Goal: Task Accomplishment & Management: Use online tool/utility

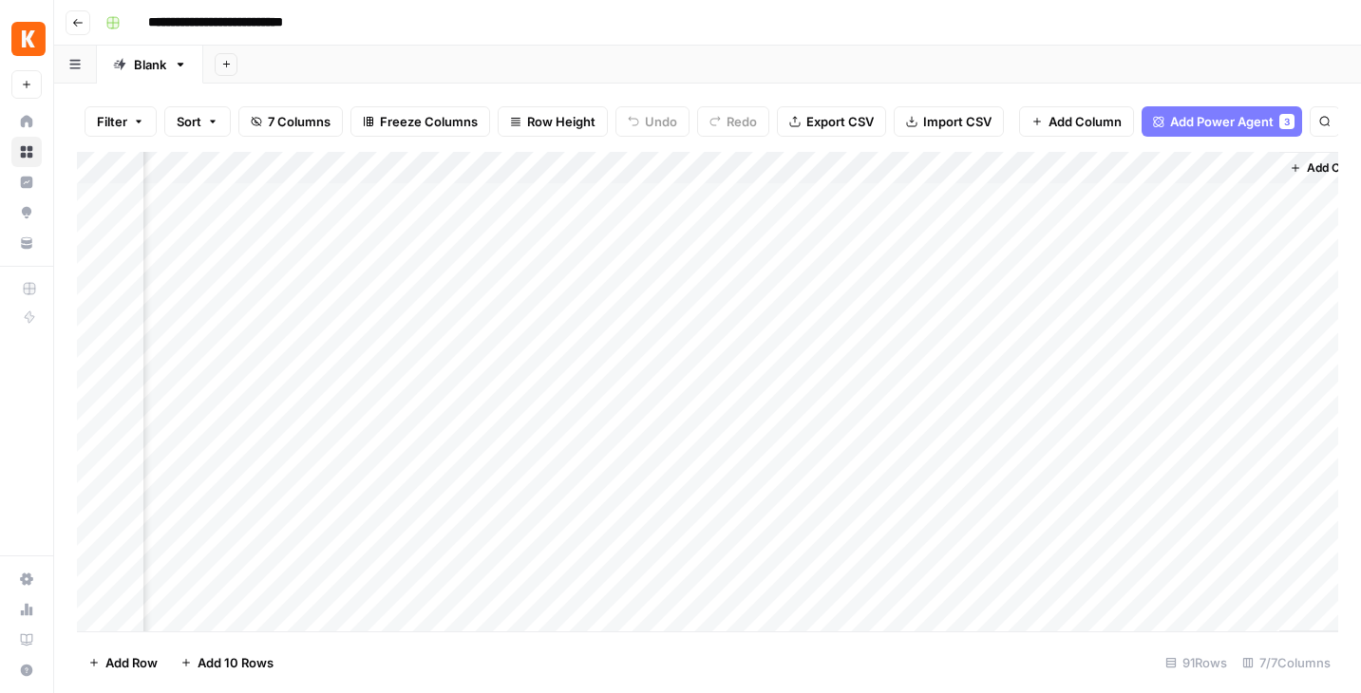
scroll to position [0, 294]
click at [74, 20] on icon "button" at bounding box center [77, 22] width 11 height 11
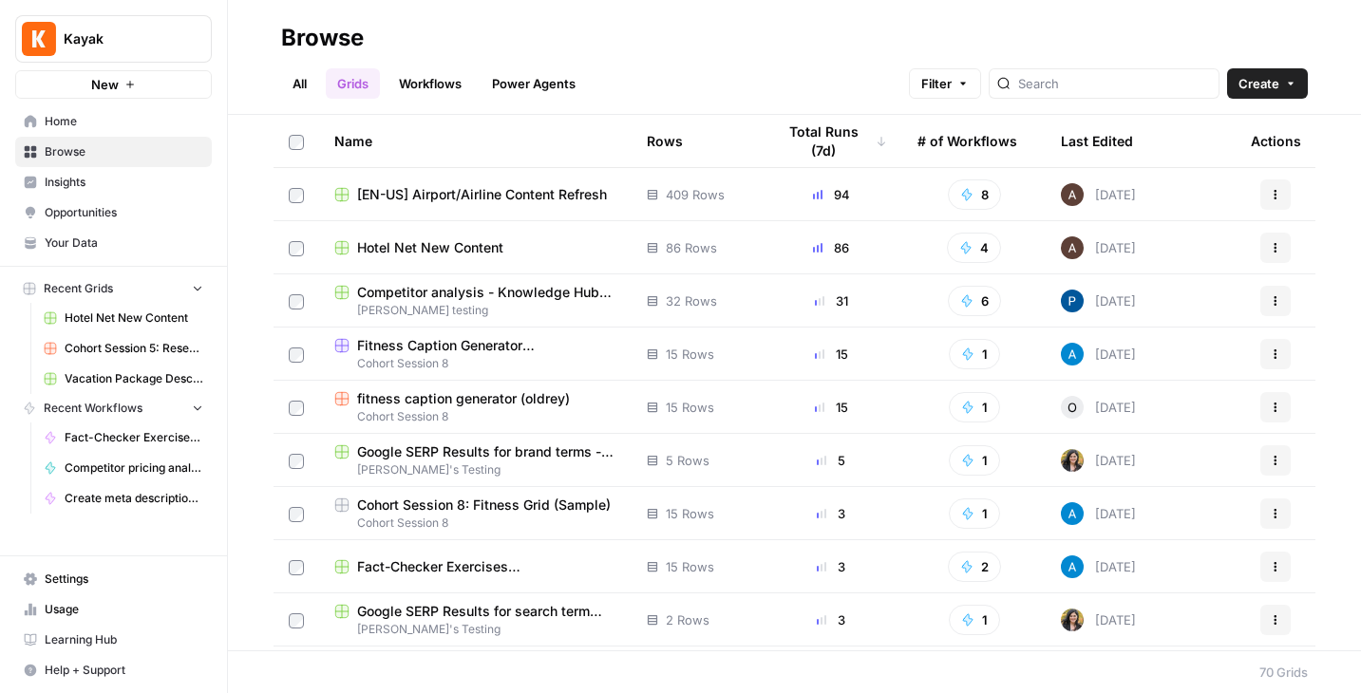
click at [58, 153] on span "Browse" at bounding box center [124, 151] width 159 height 17
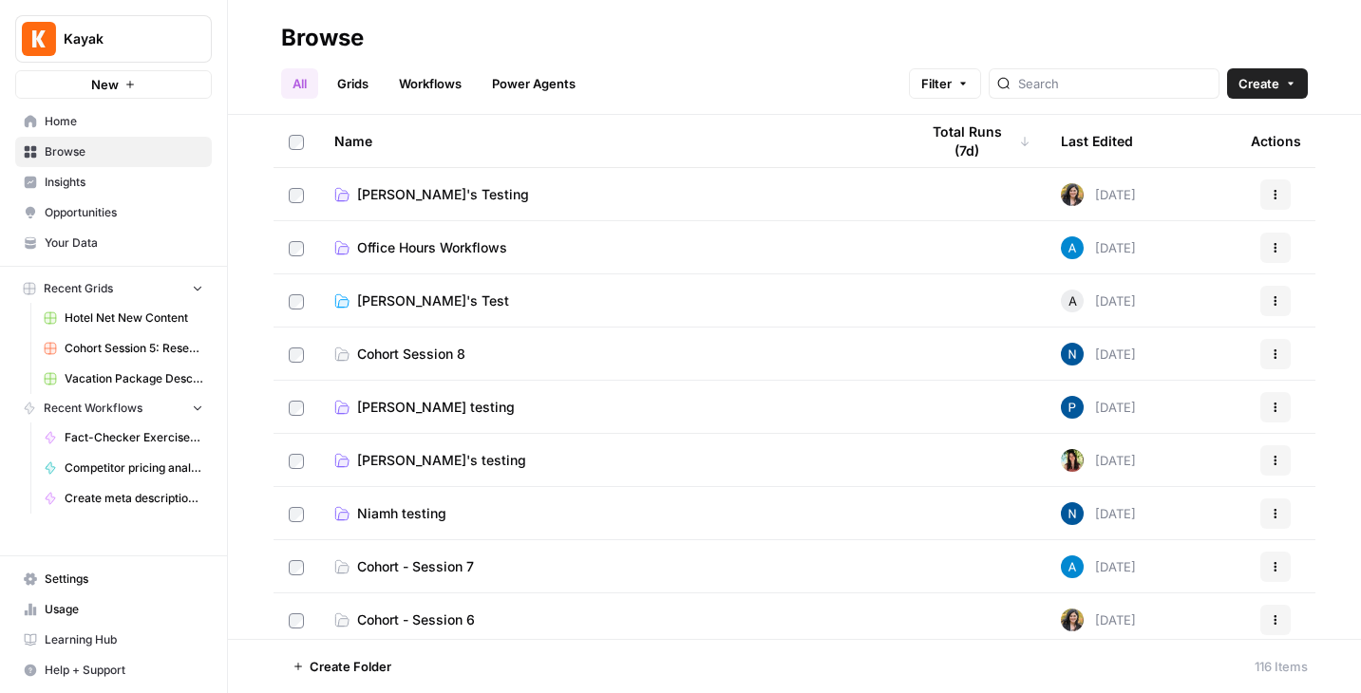
click at [424, 249] on span "Office Hours Workflows" at bounding box center [432, 247] width 150 height 19
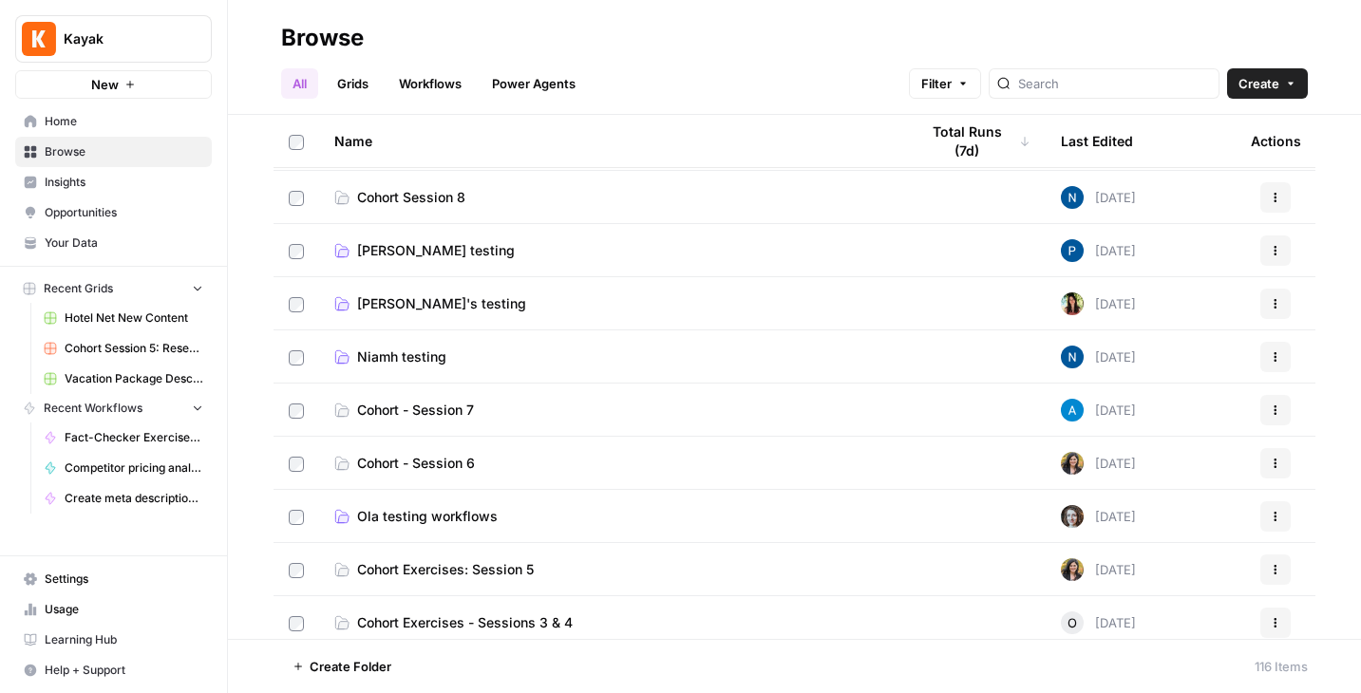
scroll to position [155, 0]
click at [121, 315] on span "Hotel Net New Content" at bounding box center [134, 318] width 139 height 17
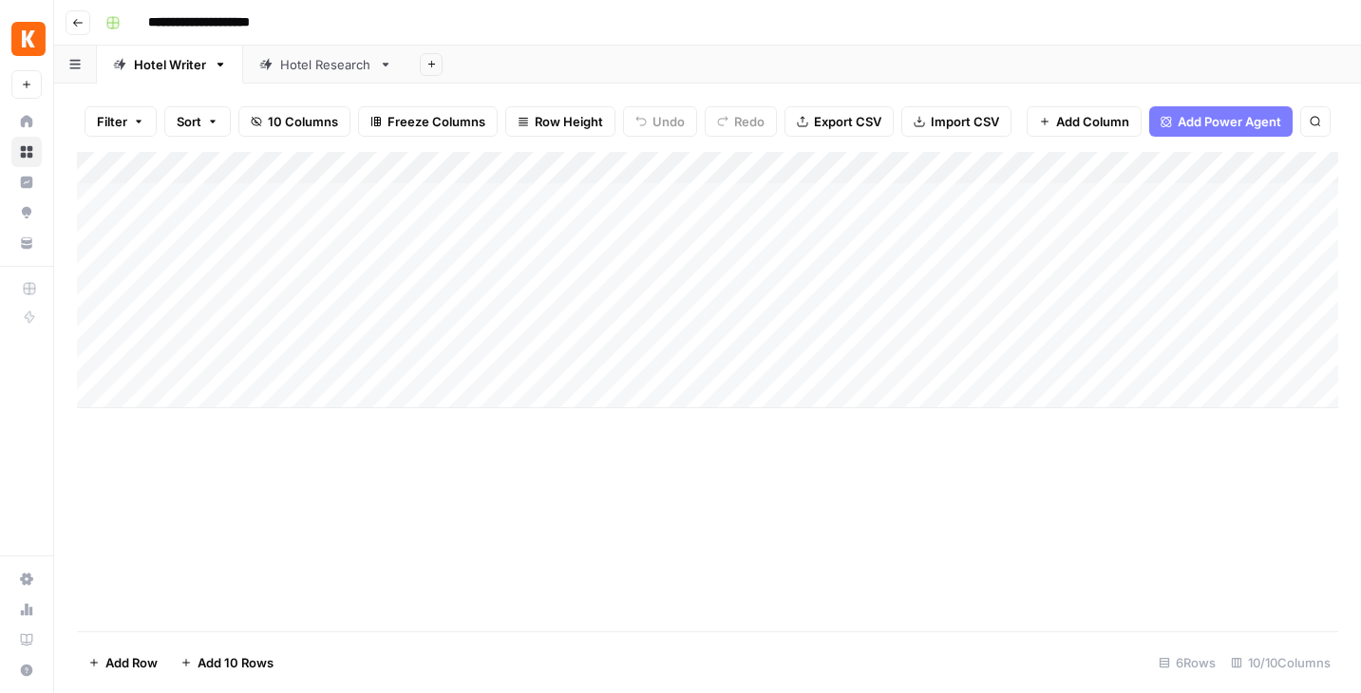
click at [325, 60] on div "Hotel Research" at bounding box center [325, 64] width 91 height 19
click at [1207, 197] on div "Add Column" at bounding box center [707, 392] width 1261 height 480
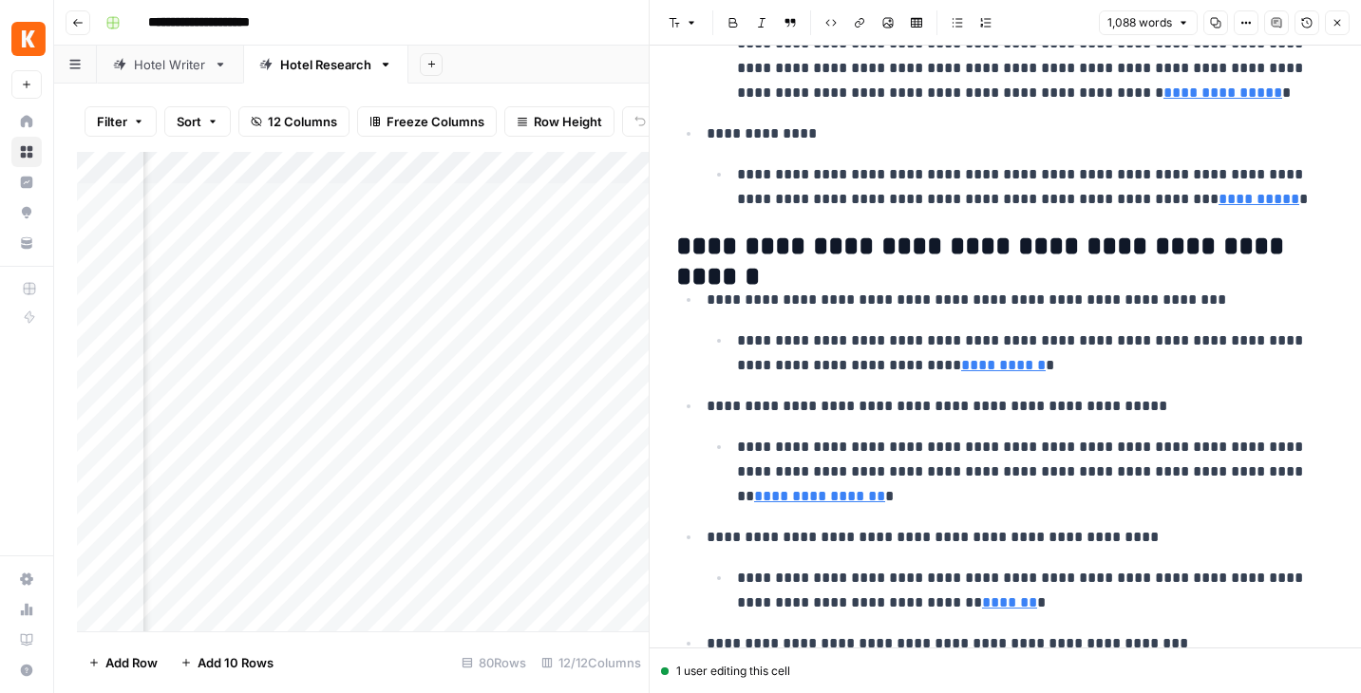
scroll to position [2322, 0]
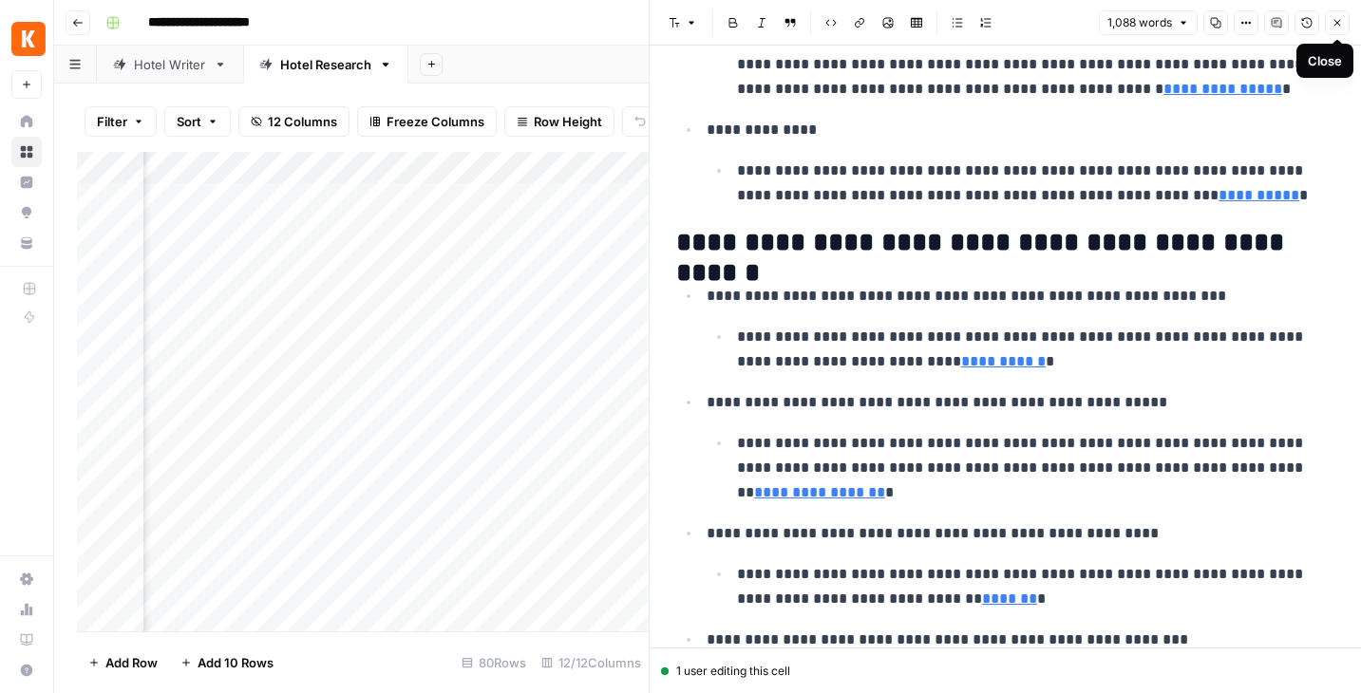
click at [1341, 30] on button "Close" at bounding box center [1337, 22] width 25 height 25
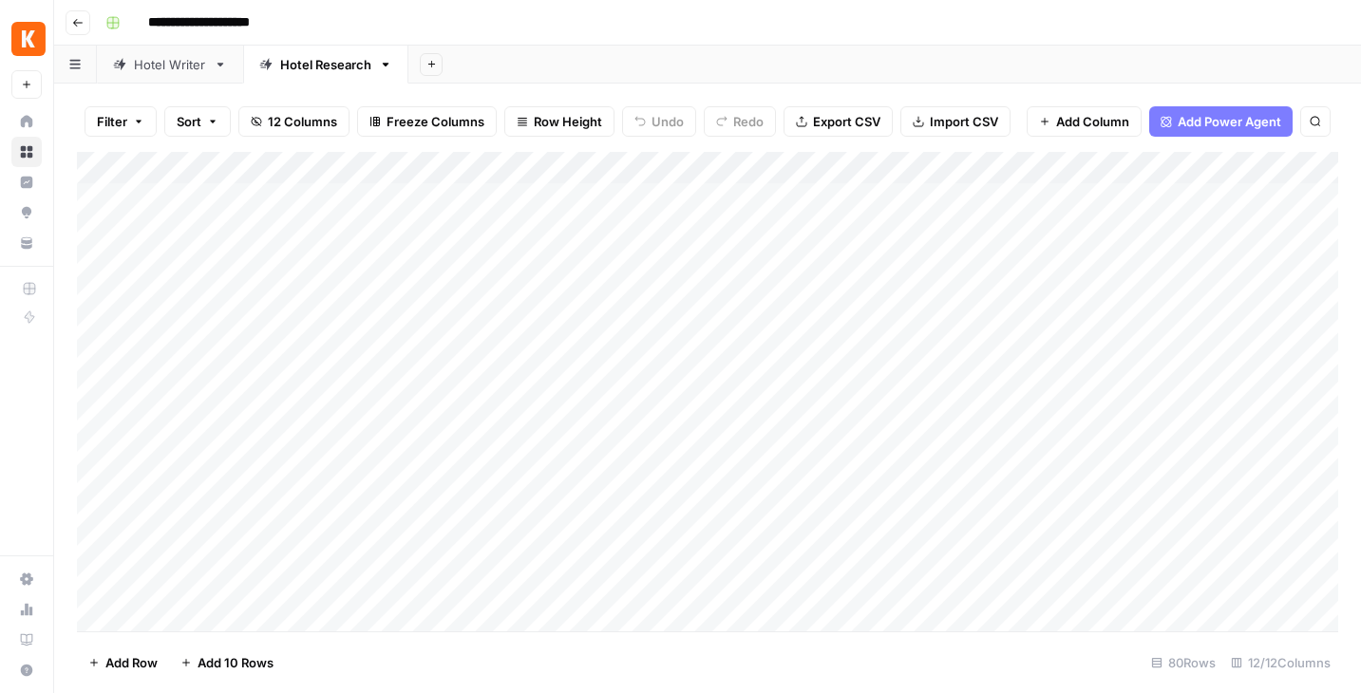
click at [170, 67] on div "Hotel Writer" at bounding box center [170, 64] width 72 height 19
click at [1213, 198] on div "Add Column" at bounding box center [707, 280] width 1261 height 256
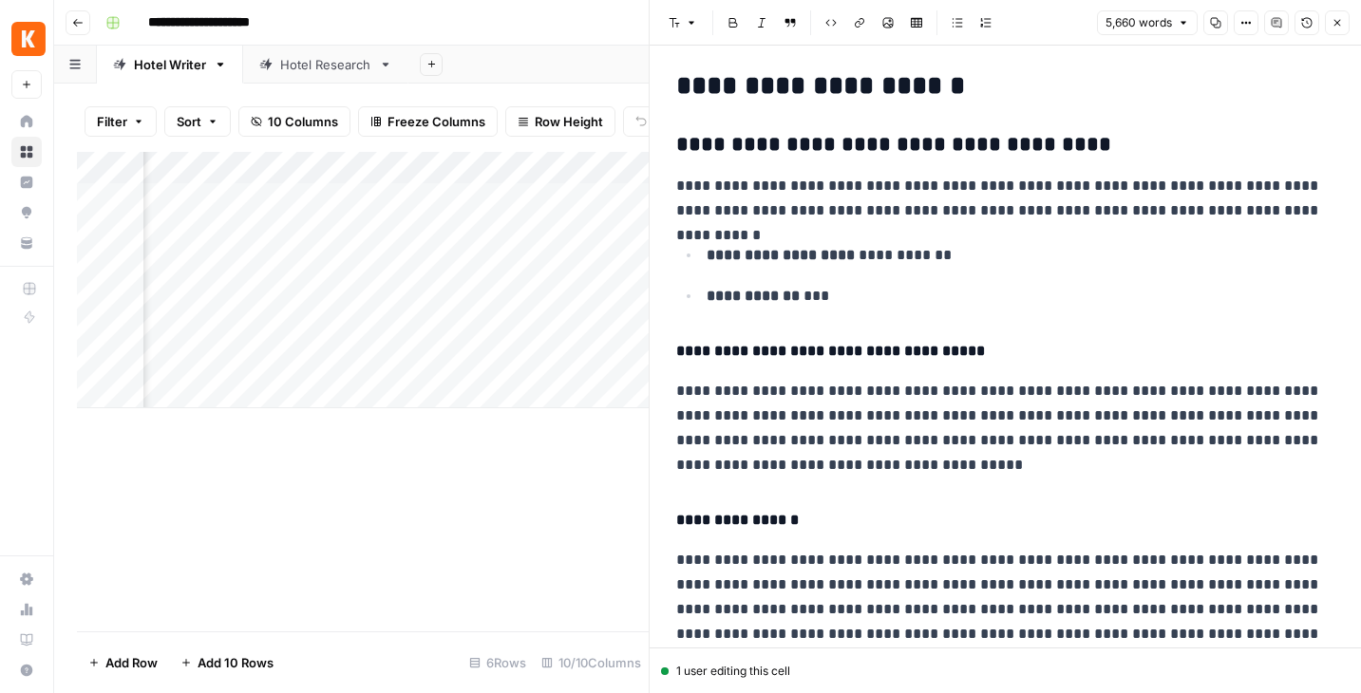
scroll to position [171, 0]
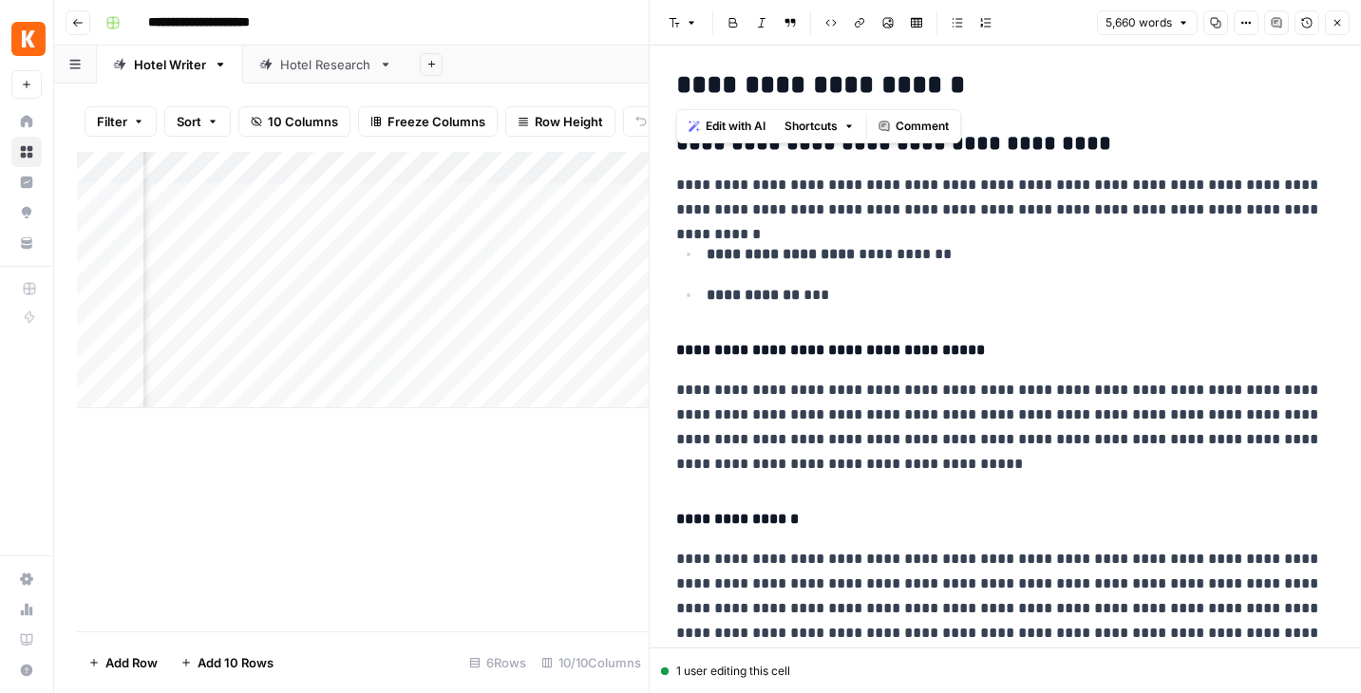
drag, startPoint x: 957, startPoint y: 89, endPoint x: 667, endPoint y: 94, distance: 290.6
click at [940, 122] on span "Comment" at bounding box center [921, 126] width 53 height 17
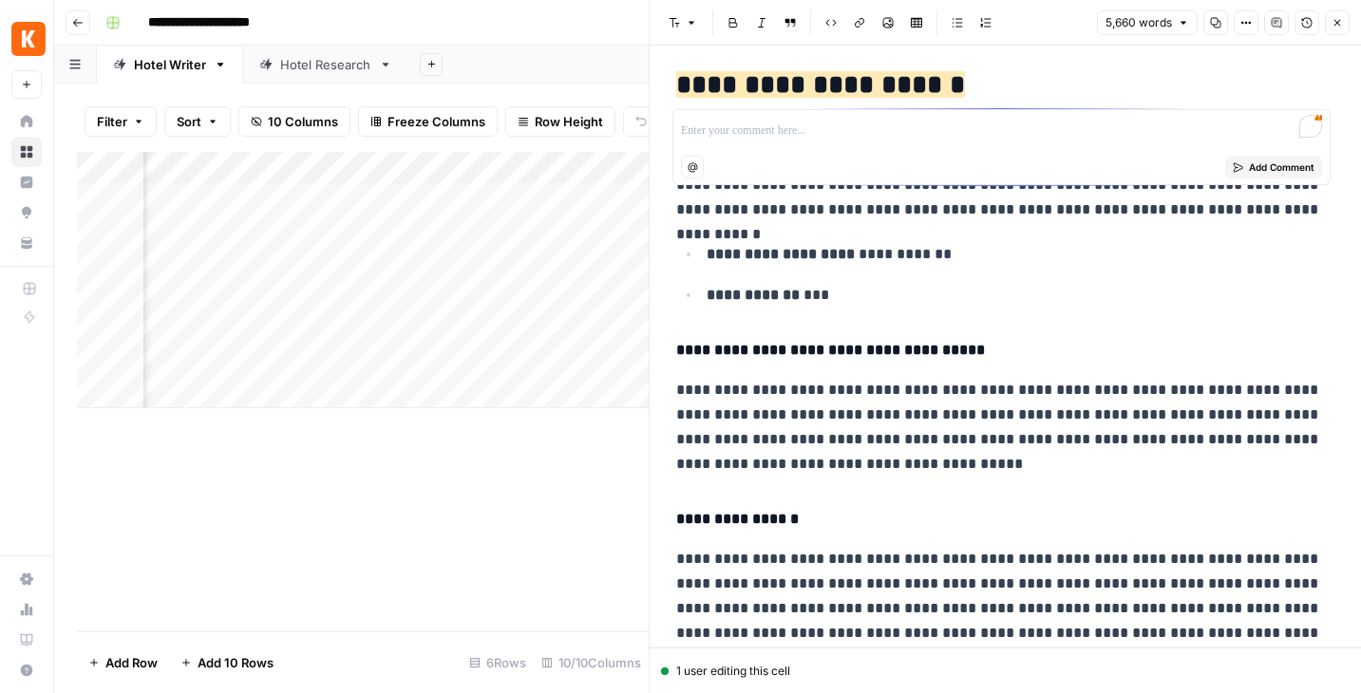
click at [887, 113] on div "Mention Add Comment" at bounding box center [1001, 147] width 658 height 77
click at [868, 124] on p "To enrich screen reader interactions, please activate Accessibility in Grammarl…" at bounding box center [1001, 131] width 641 height 19
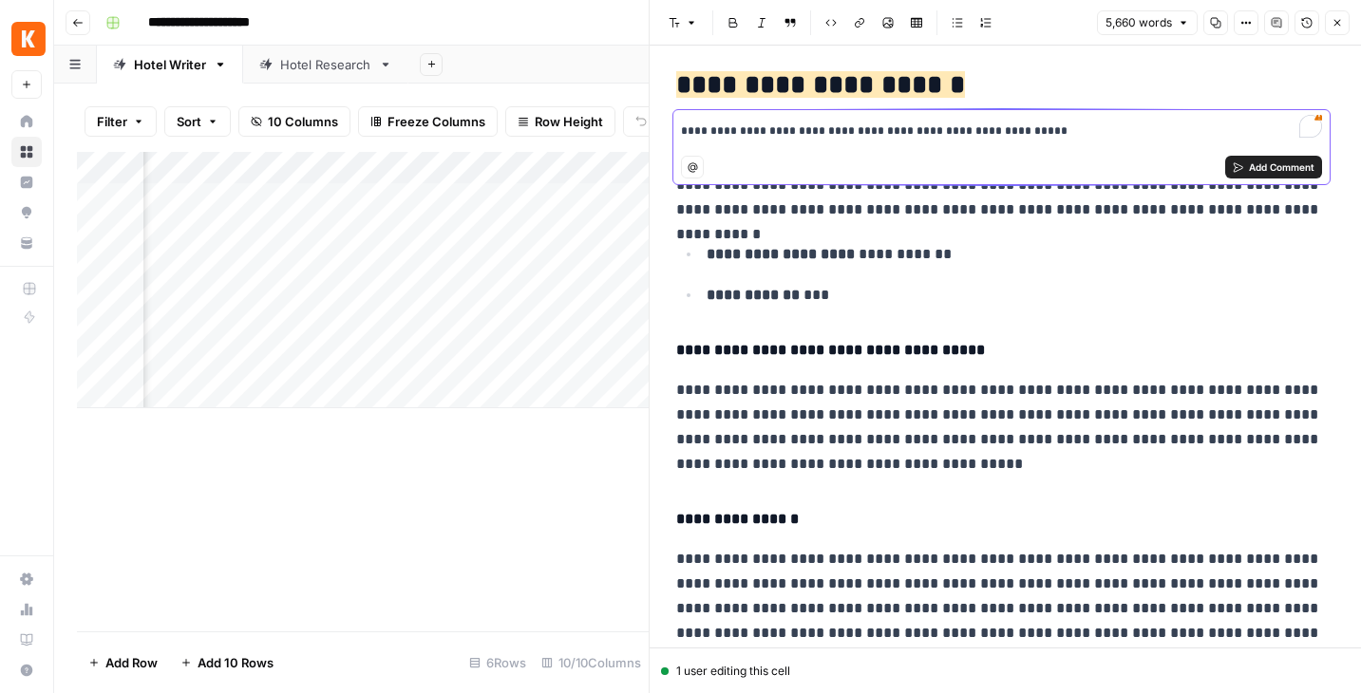
click at [1281, 161] on span "Add Comment" at bounding box center [1282, 167] width 66 height 15
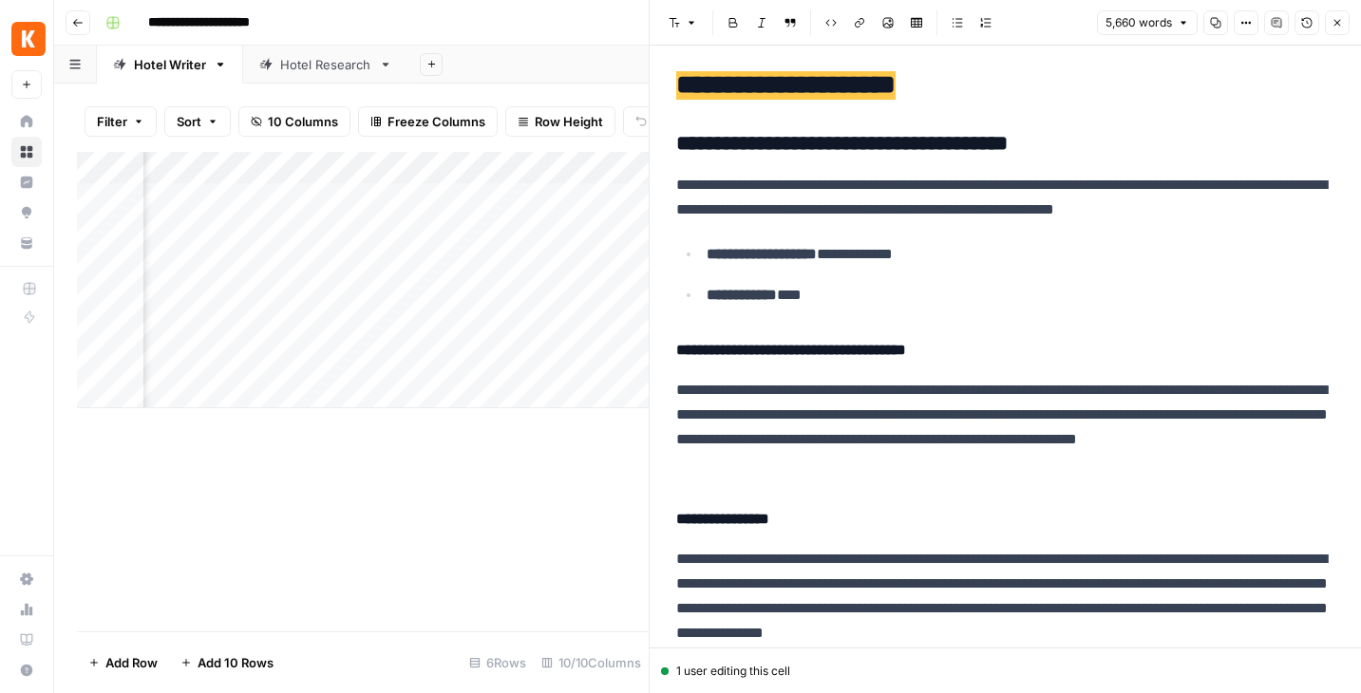
click at [875, 90] on span "**********" at bounding box center [785, 85] width 219 height 28
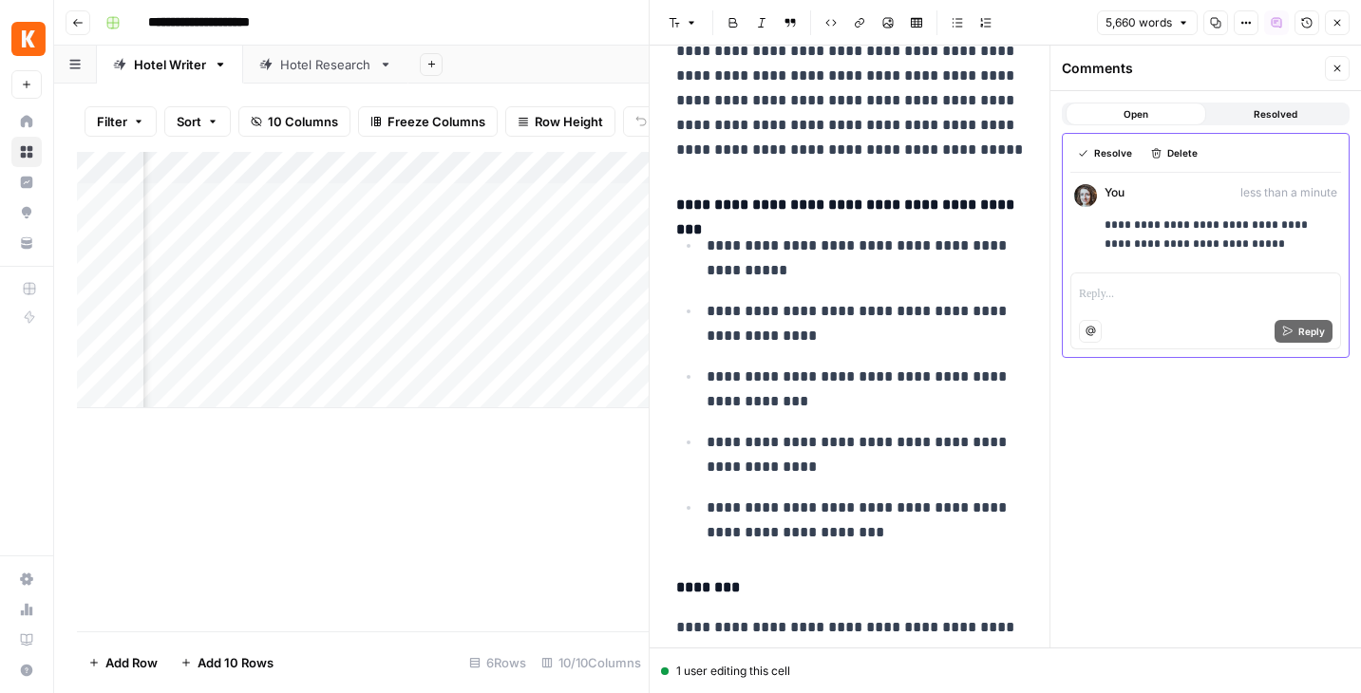
scroll to position [980, 0]
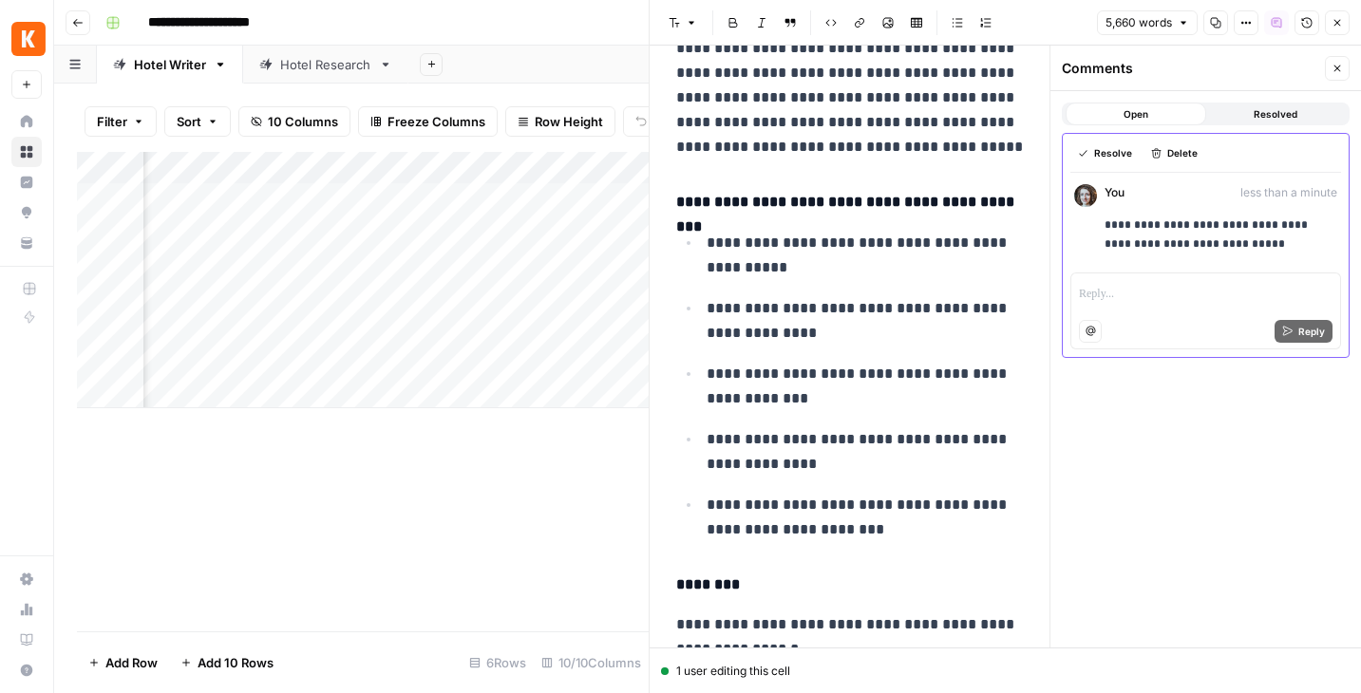
click at [1339, 70] on icon "button" at bounding box center [1336, 68] width 11 height 11
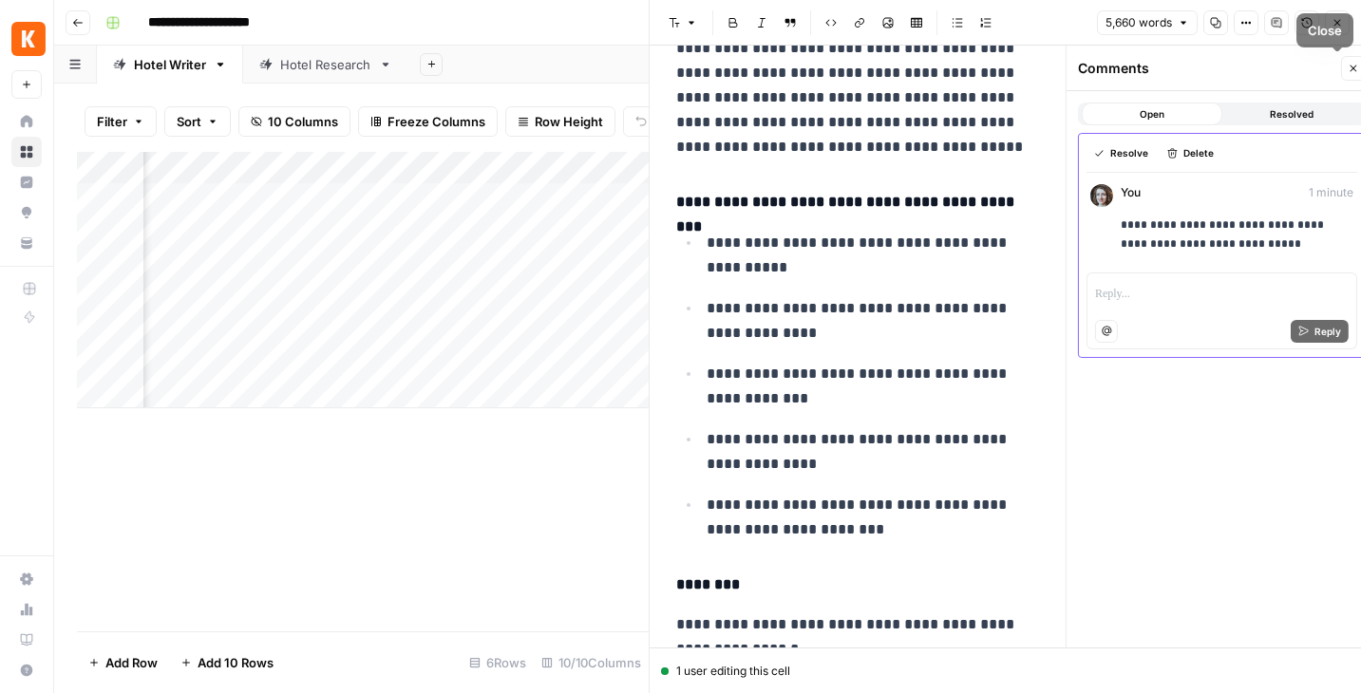
scroll to position [756, 0]
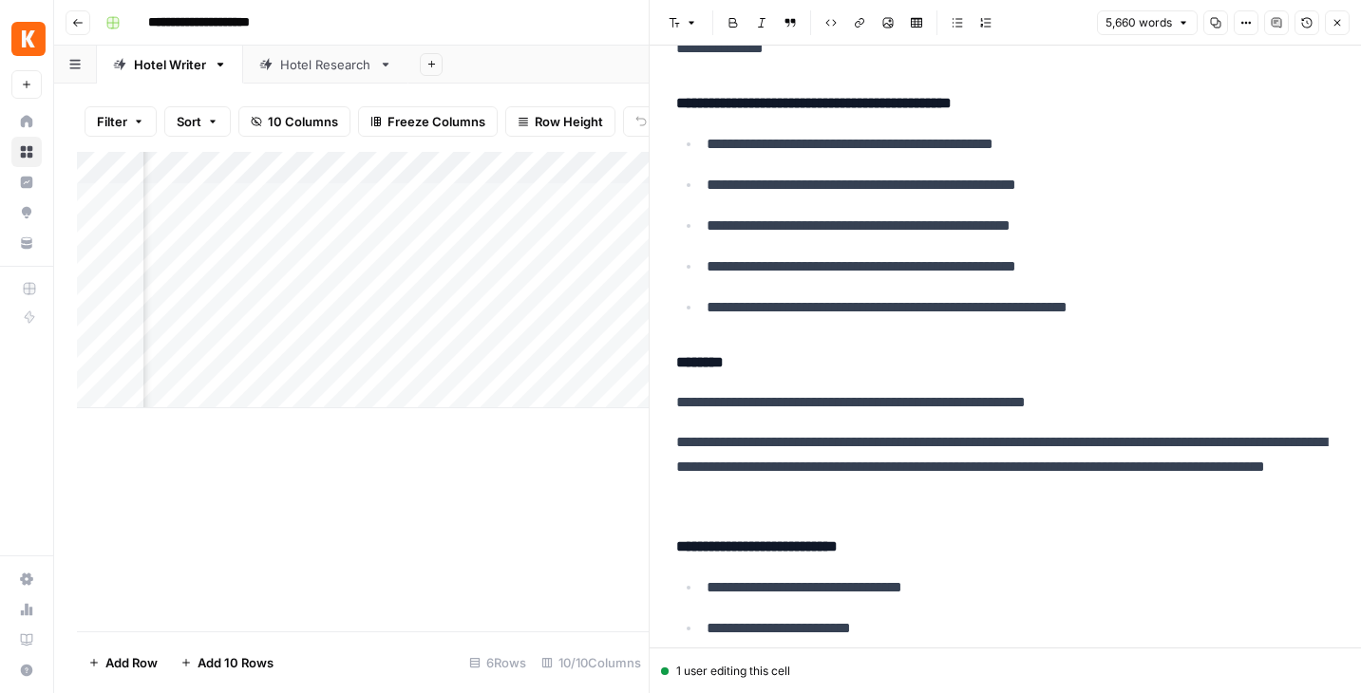
click at [1340, 29] on button "Close" at bounding box center [1337, 22] width 25 height 25
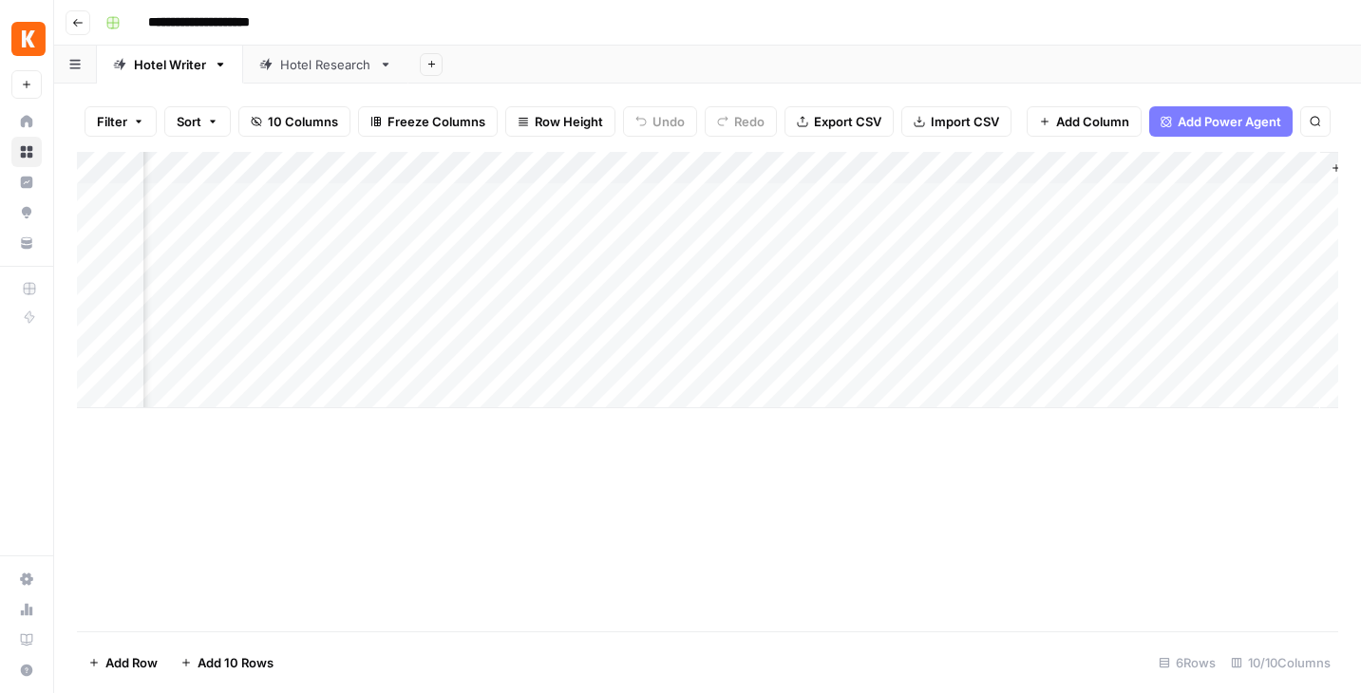
scroll to position [0, 730]
click at [853, 169] on div "Add Column" at bounding box center [707, 280] width 1261 height 256
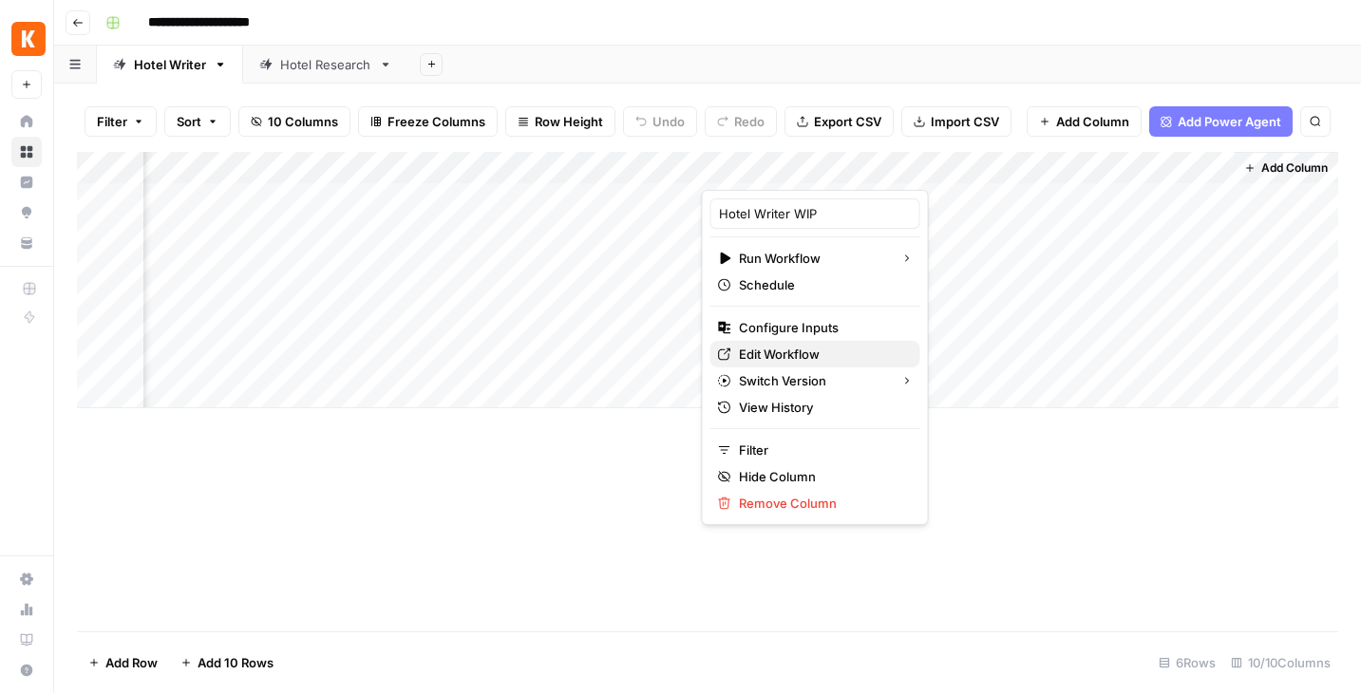
click at [782, 355] on span "Edit Workflow" at bounding box center [822, 354] width 166 height 19
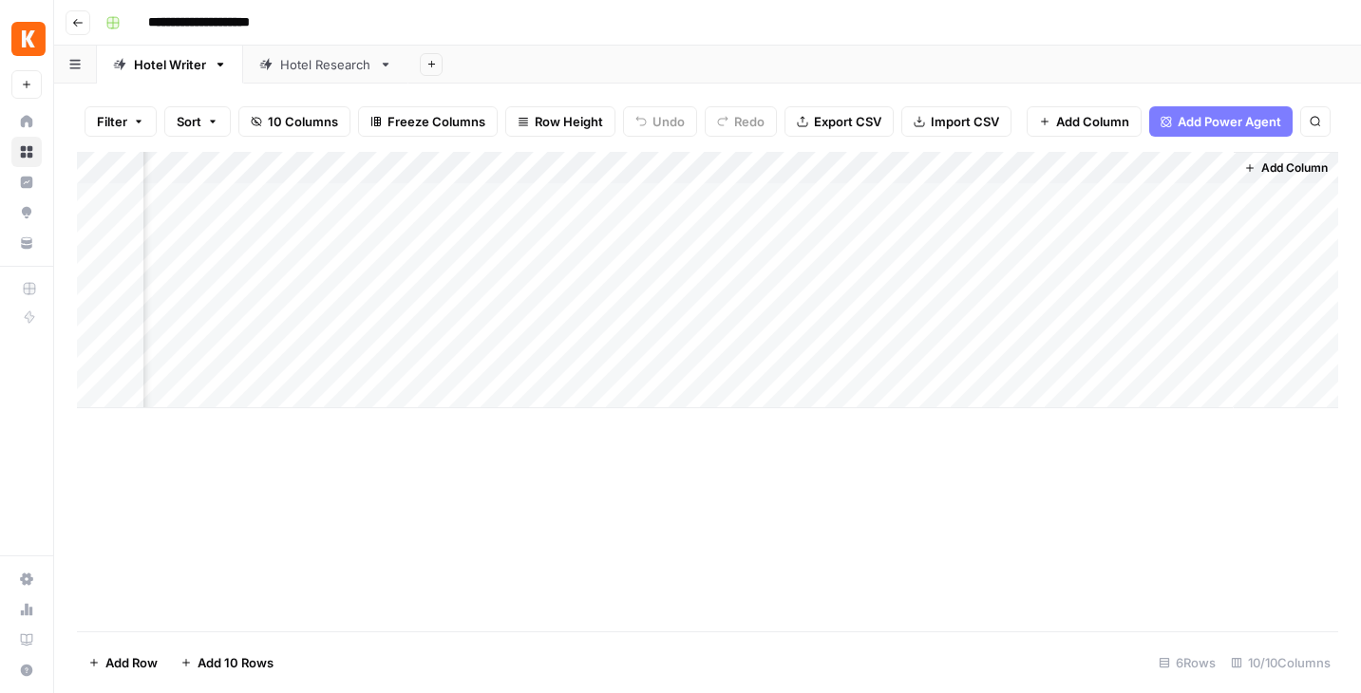
click at [870, 169] on div "Add Column" at bounding box center [707, 280] width 1261 height 256
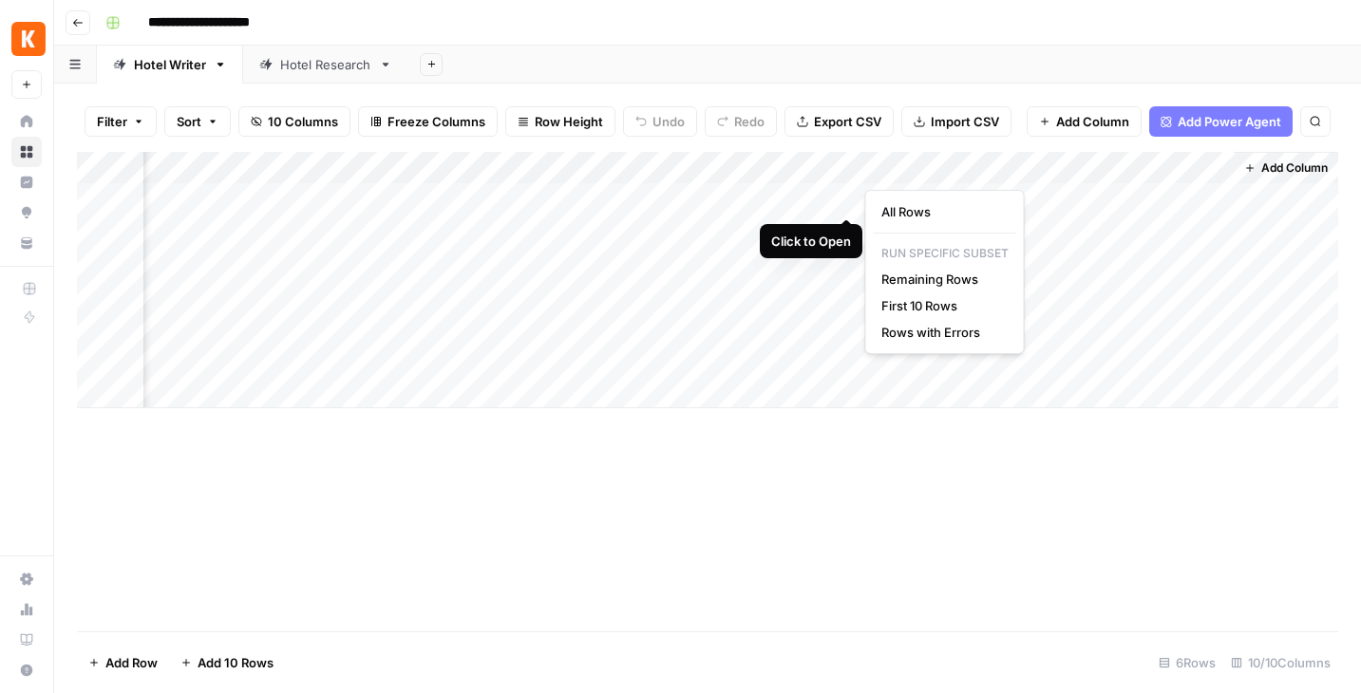
click at [848, 196] on div "Add Column" at bounding box center [707, 280] width 1261 height 256
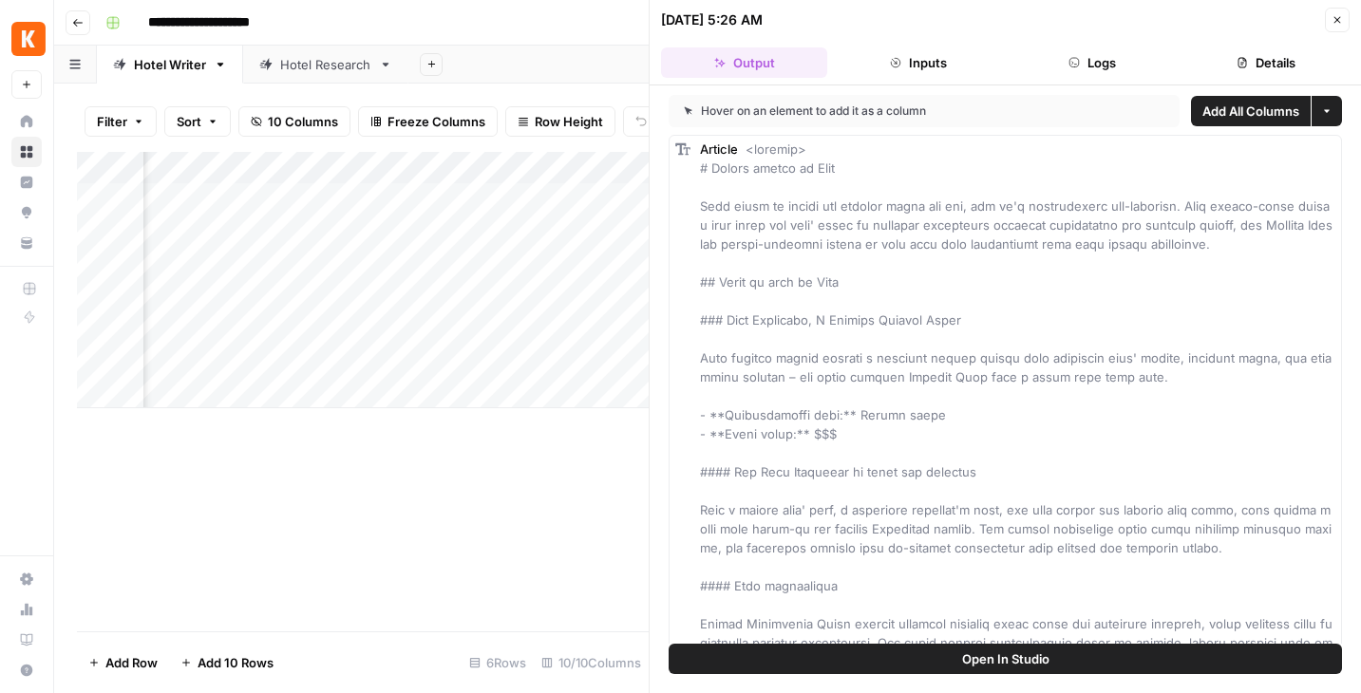
click at [1241, 62] on icon "button" at bounding box center [1242, 63] width 9 height 10
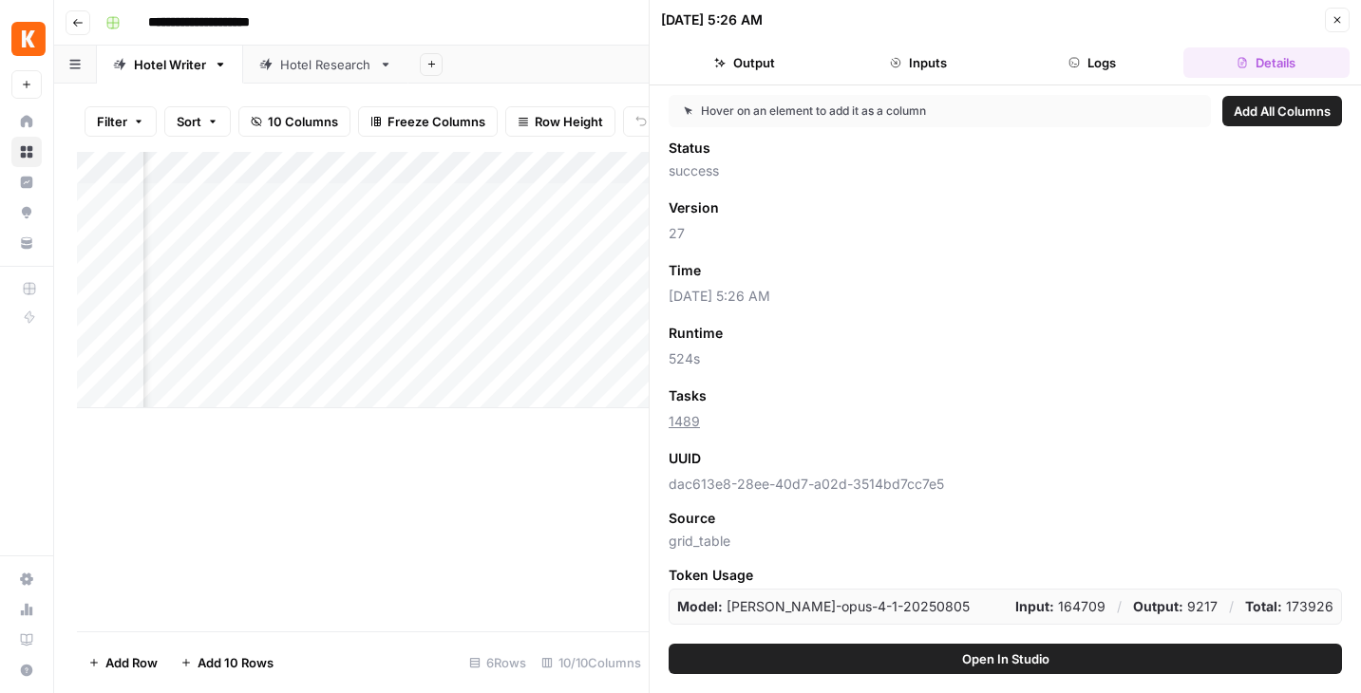
click at [1096, 67] on button "Logs" at bounding box center [1092, 62] width 166 height 30
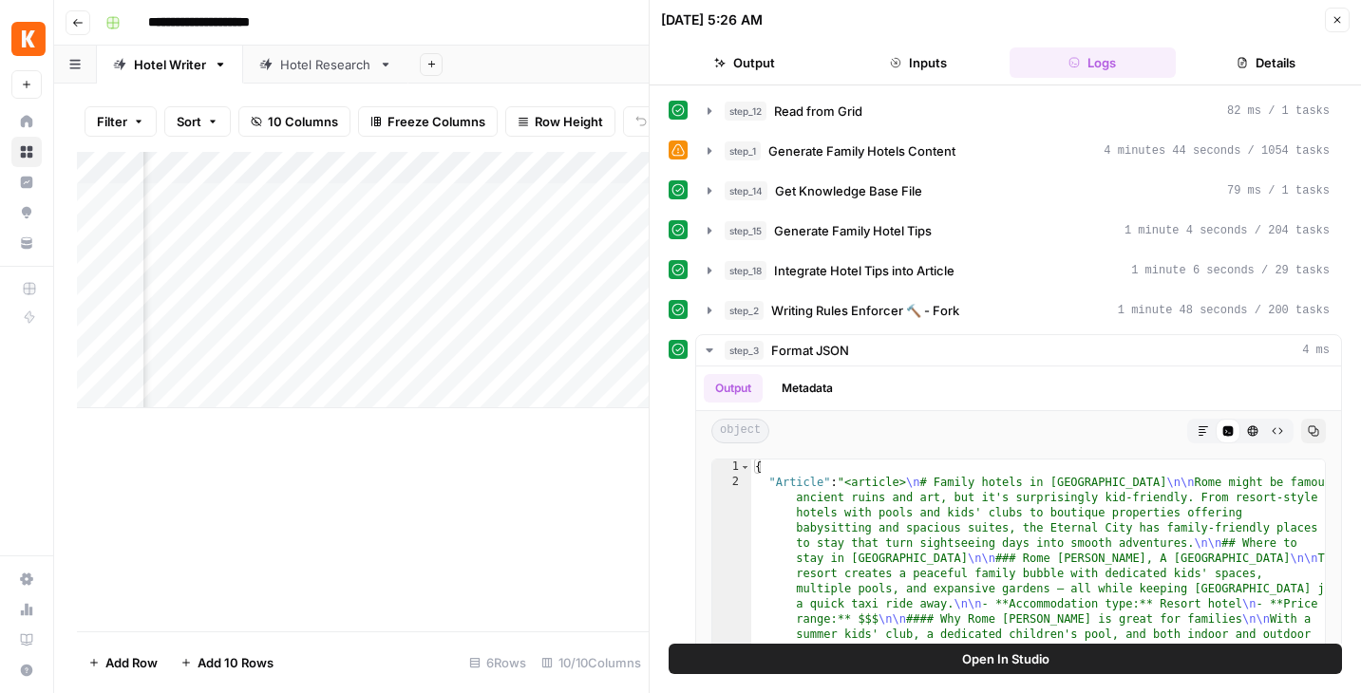
click at [933, 61] on button "Inputs" at bounding box center [918, 62] width 166 height 30
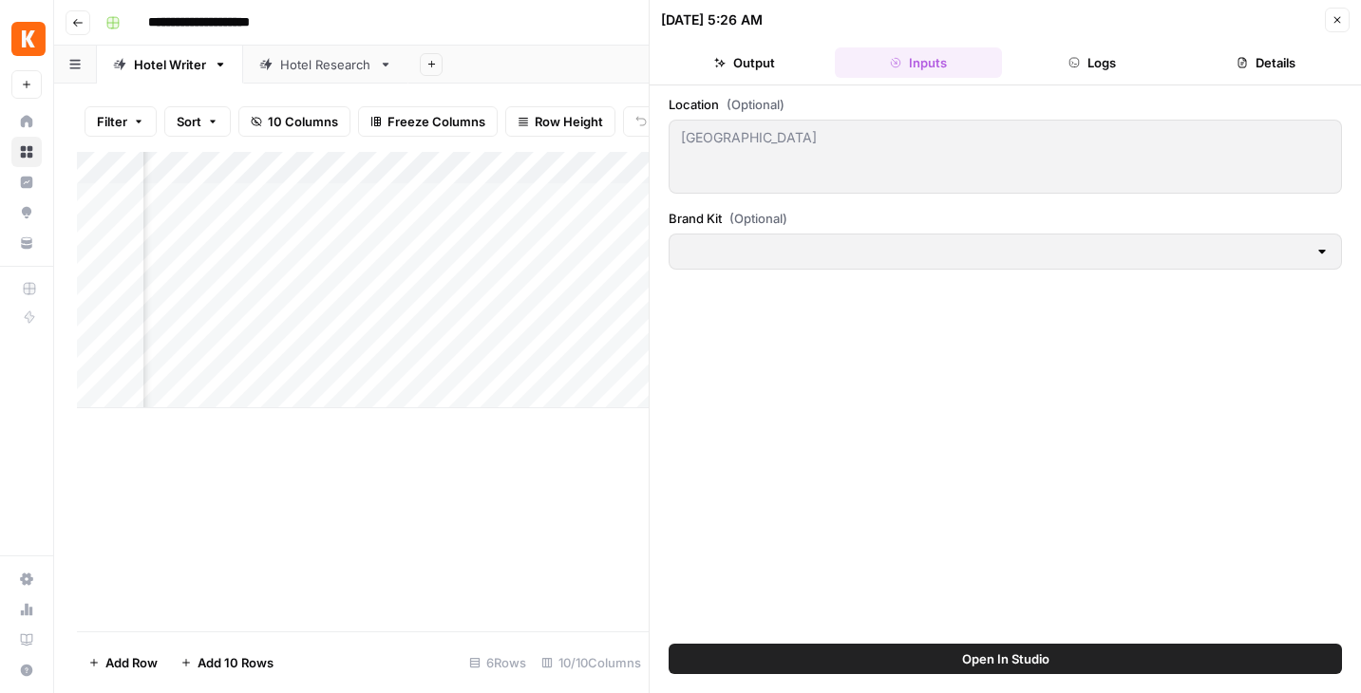
type input "[EN - US-Hotels] KAYAK"
click at [755, 61] on button "Output" at bounding box center [744, 62] width 166 height 30
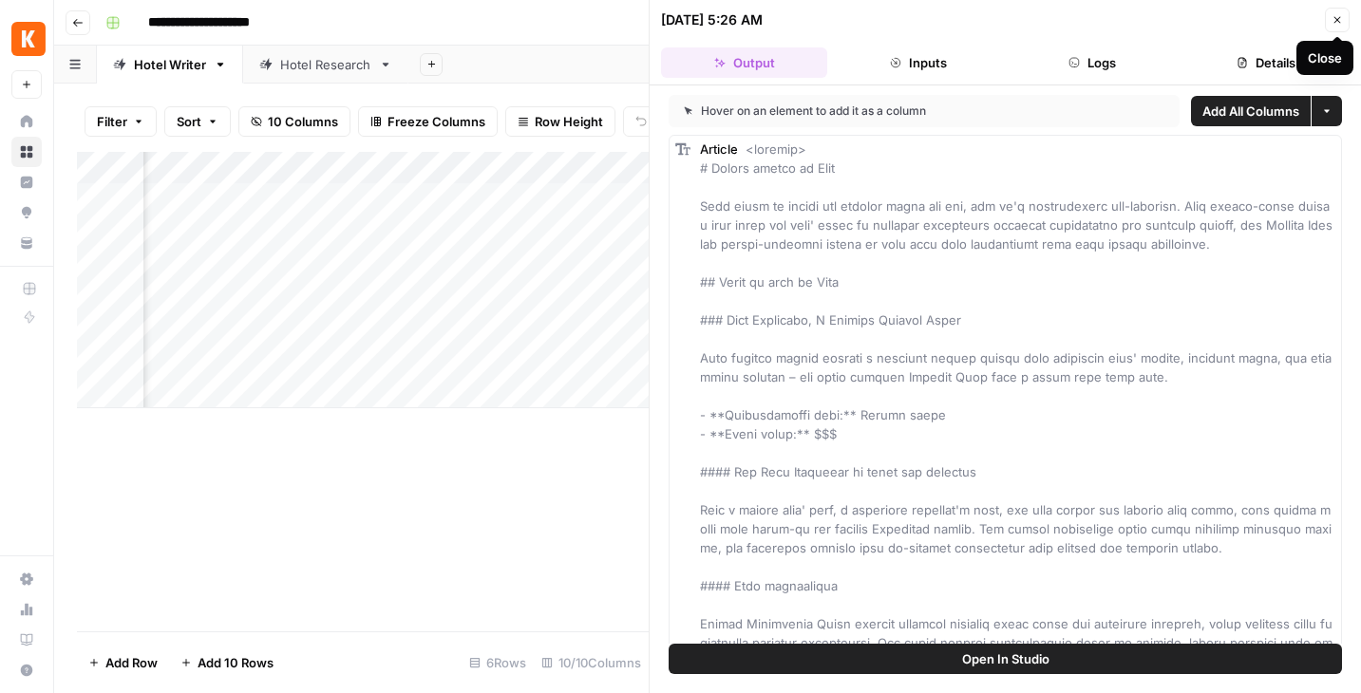
click at [1338, 23] on icon "button" at bounding box center [1336, 19] width 11 height 11
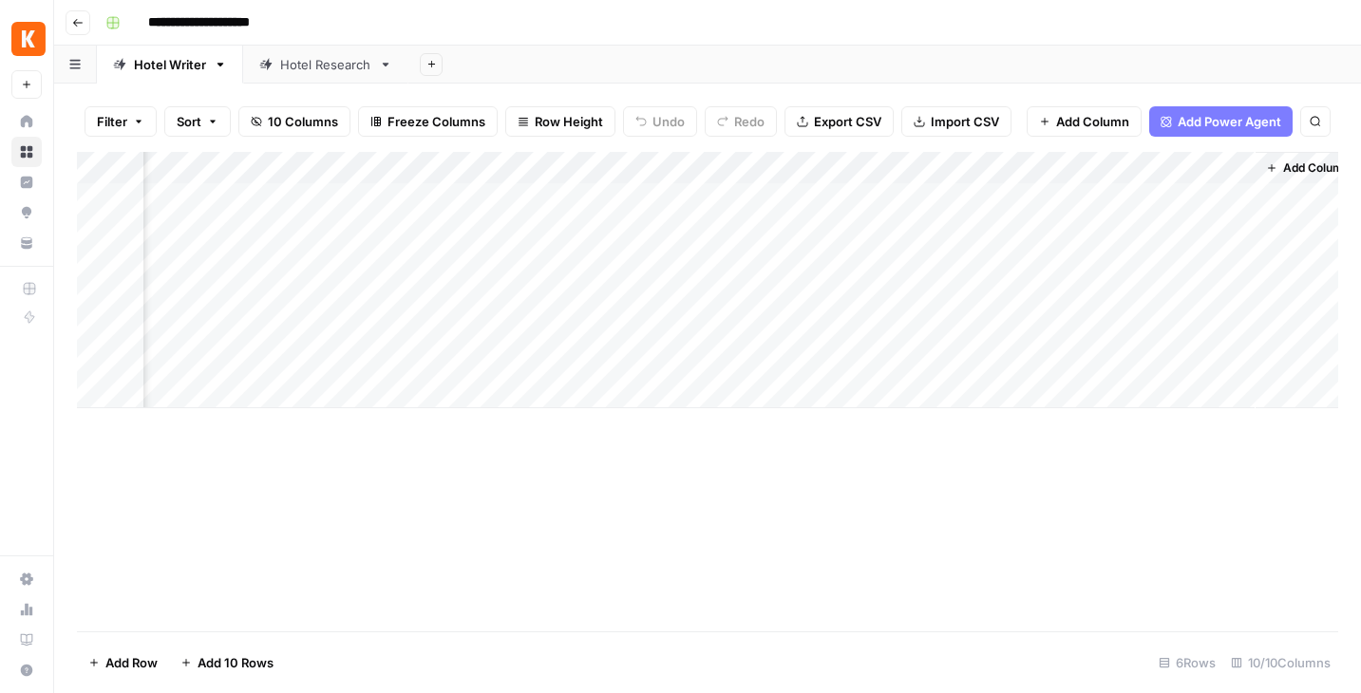
scroll to position [0, 730]
click at [1212, 265] on div "Add Column" at bounding box center [707, 280] width 1261 height 256
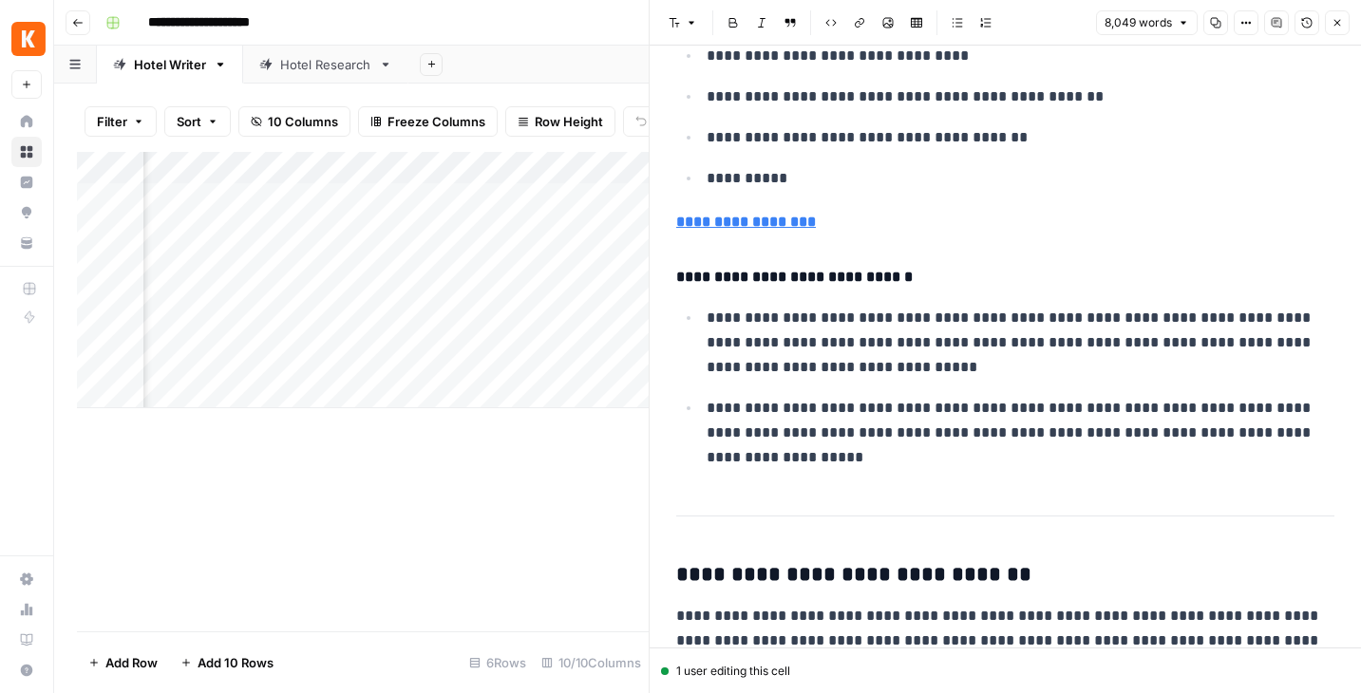
scroll to position [1543, 0]
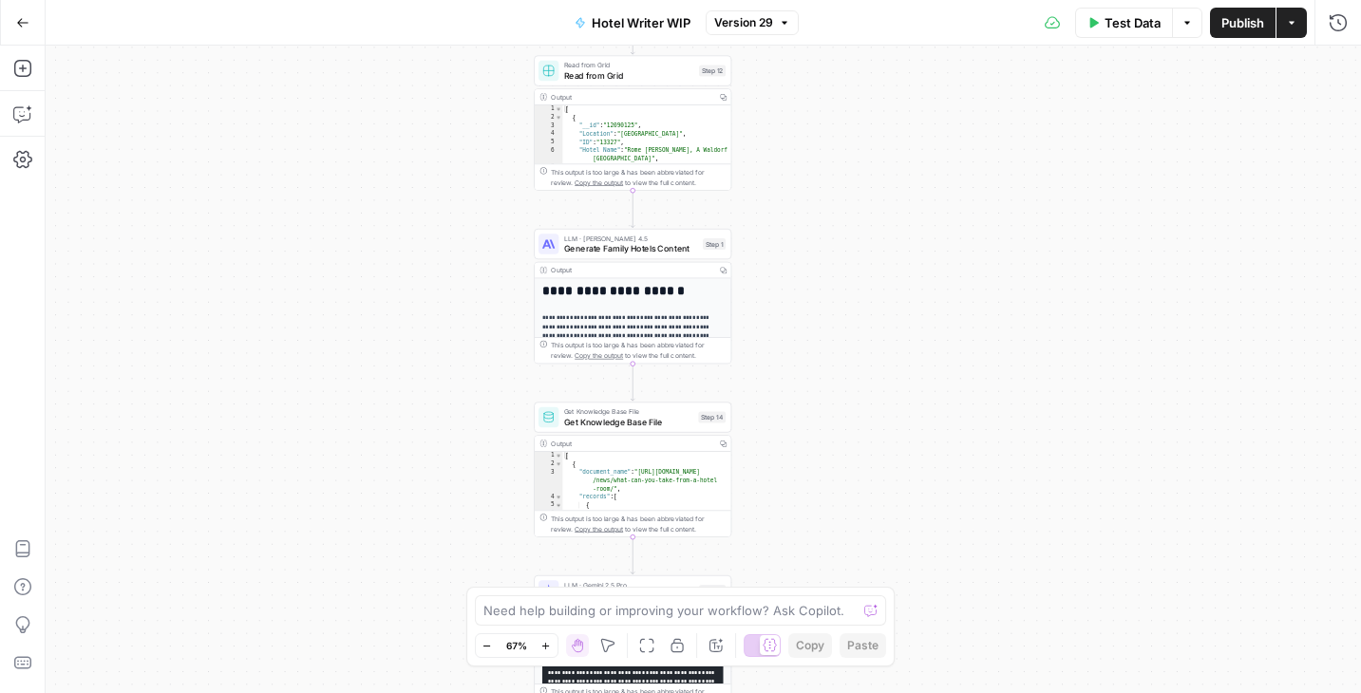
click at [910, 449] on div "Workflow Input Settings Inputs Loop - Disabled Iteration Iterate Through Hotels…" at bounding box center [703, 370] width 1315 height 648
